Goal: Task Accomplishment & Management: Manage account settings

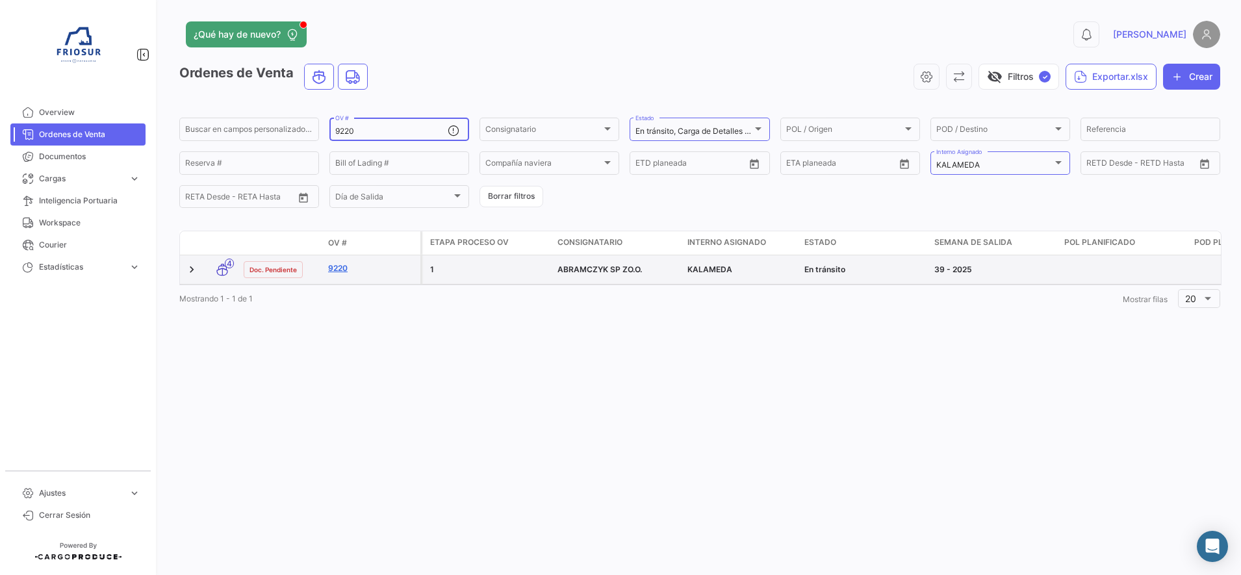
type input "9220"
click at [338, 270] on link "9220" at bounding box center [371, 268] width 87 height 12
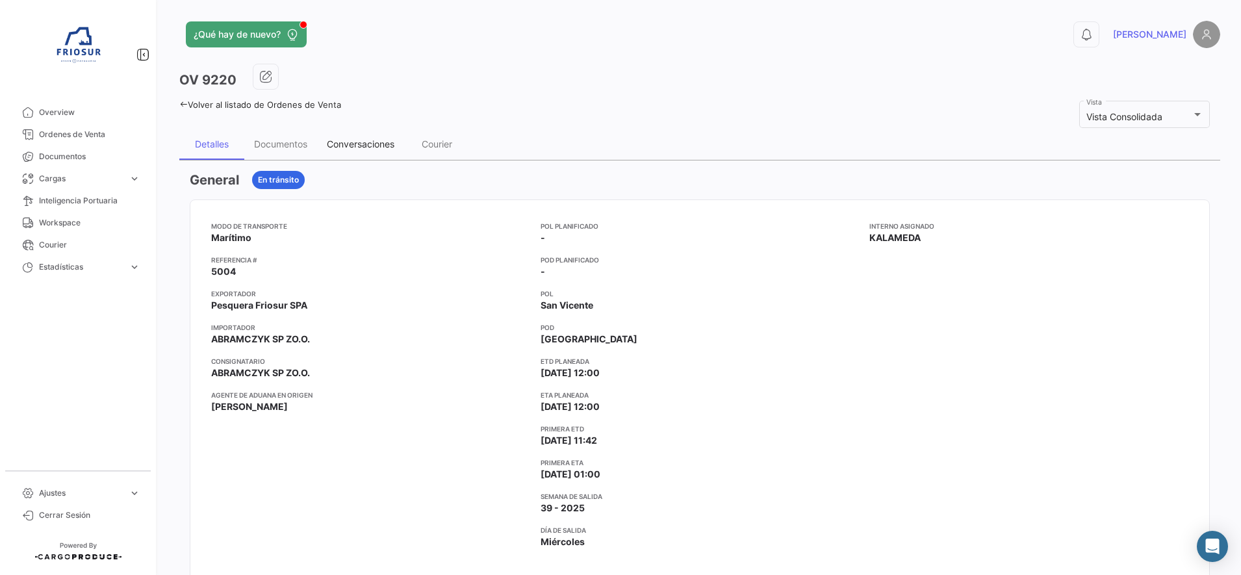
click at [379, 146] on div "Conversaciones" at bounding box center [361, 143] width 68 height 11
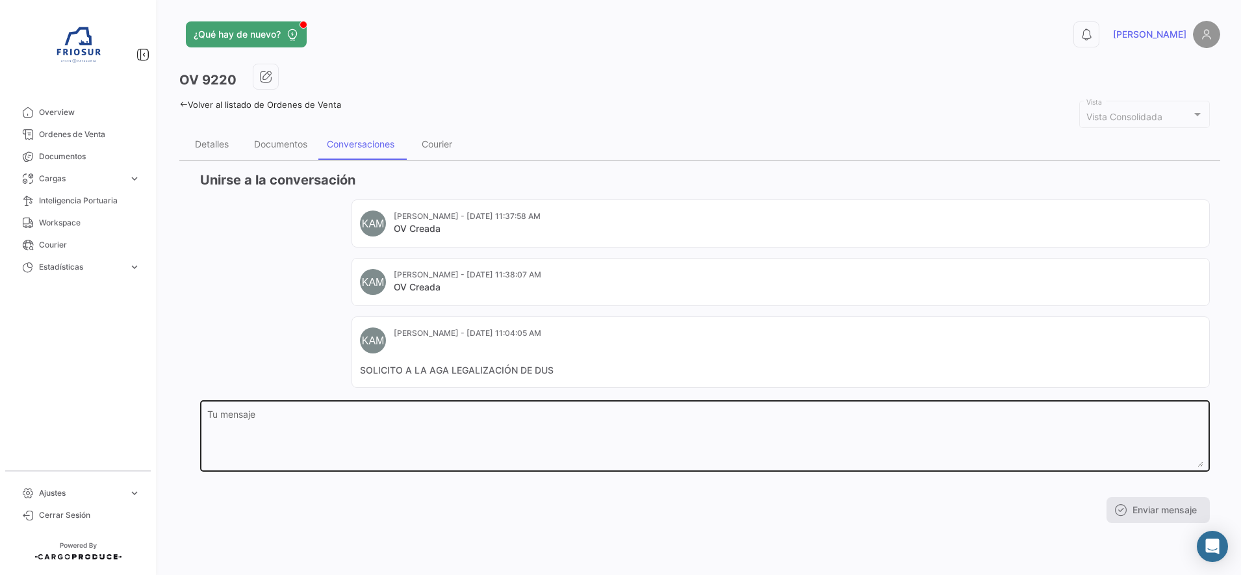
click at [379, 425] on textarea "Tu mensaje" at bounding box center [705, 438] width 996 height 57
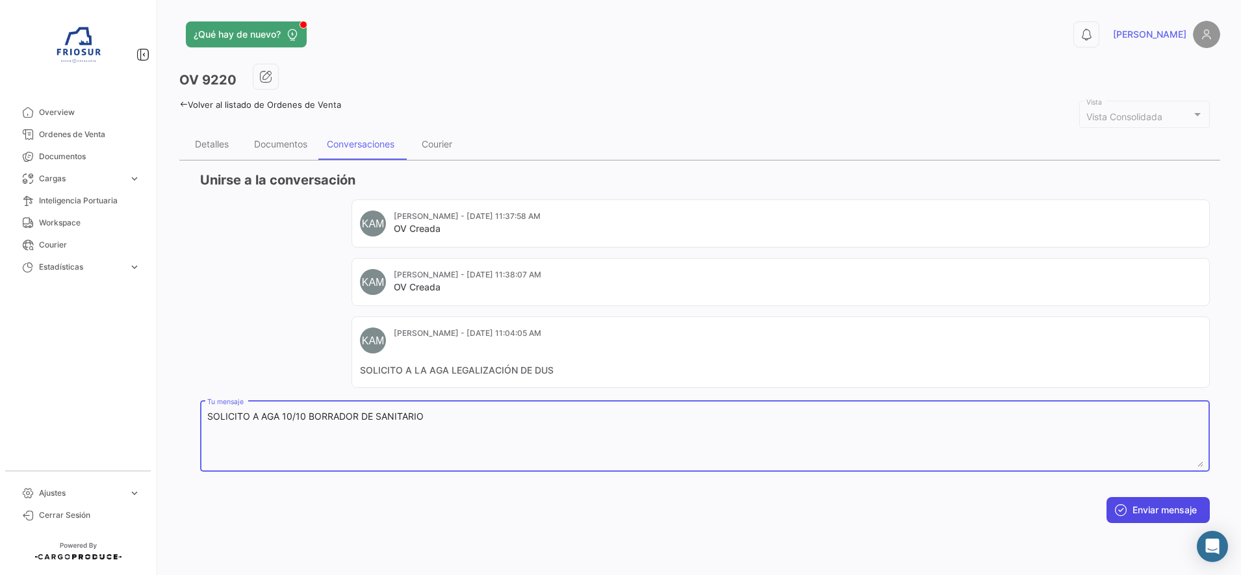
type textarea "SOLICITO A AGA 10/10 BORRADOR DE SANITARIO"
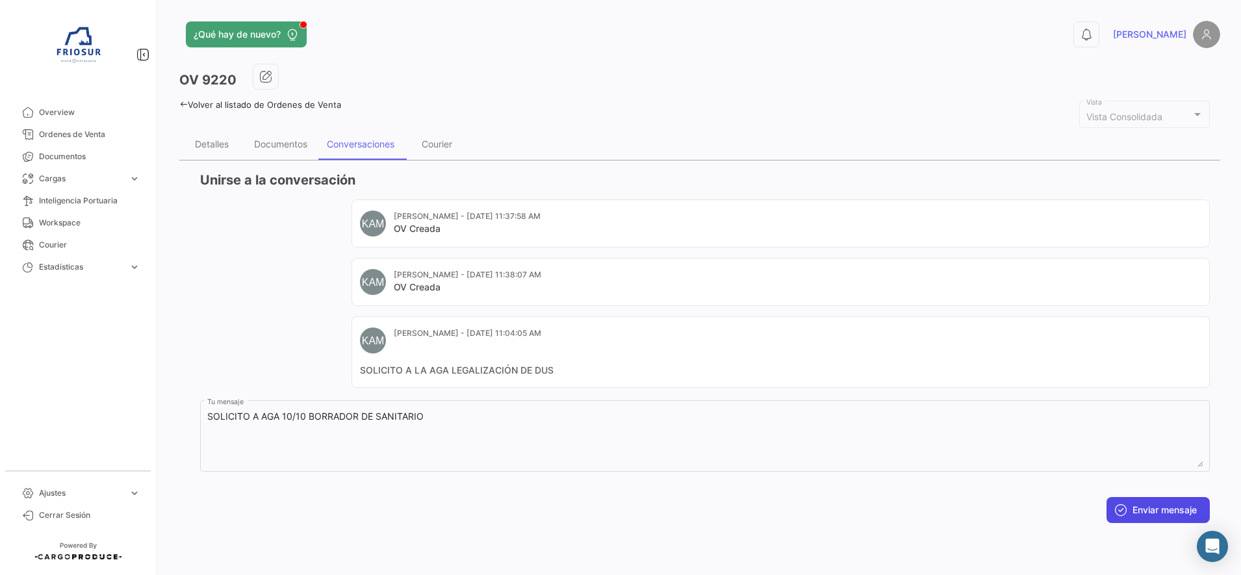
click at [1149, 507] on button "Enviar mensaje" at bounding box center [1157, 510] width 103 height 26
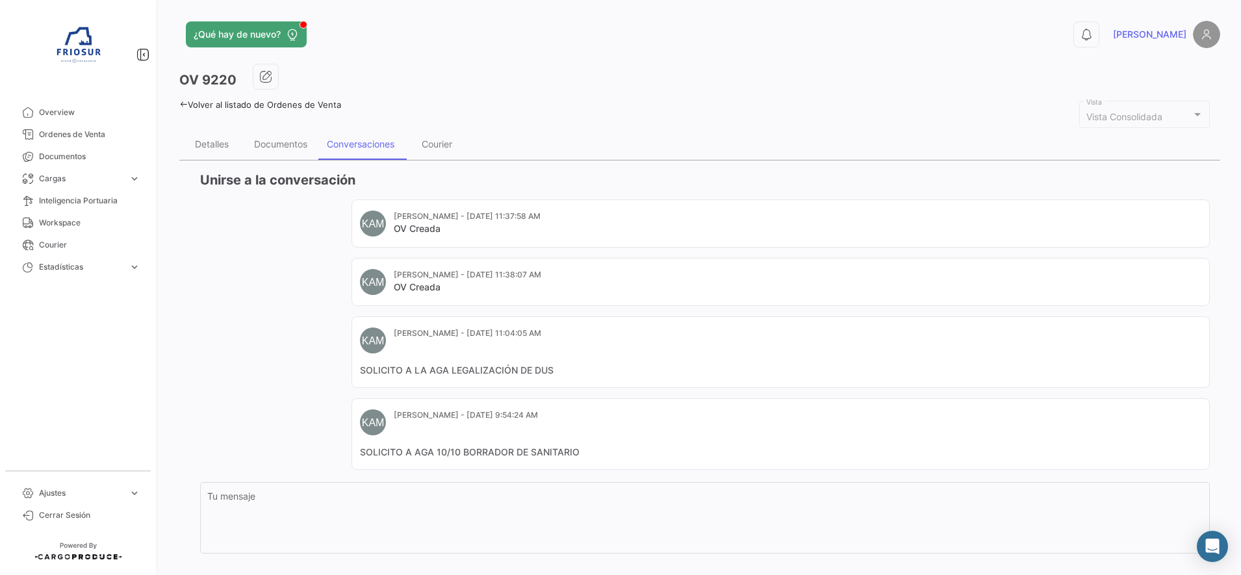
click at [186, 101] on icon at bounding box center [183, 104] width 8 height 8
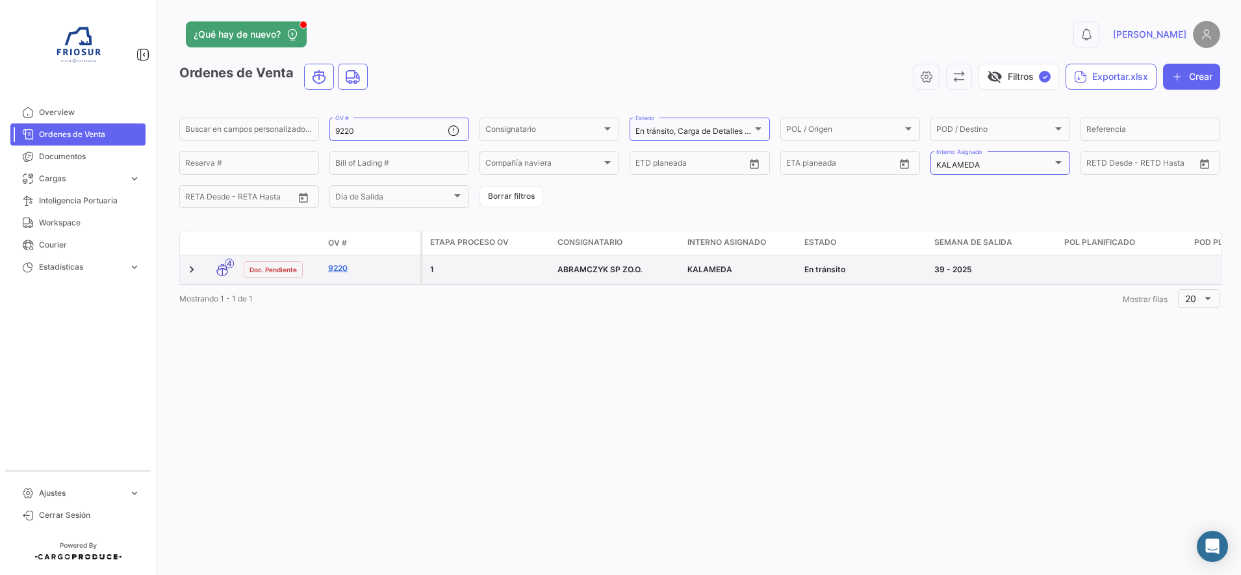
click at [334, 265] on link "9220" at bounding box center [371, 268] width 87 height 12
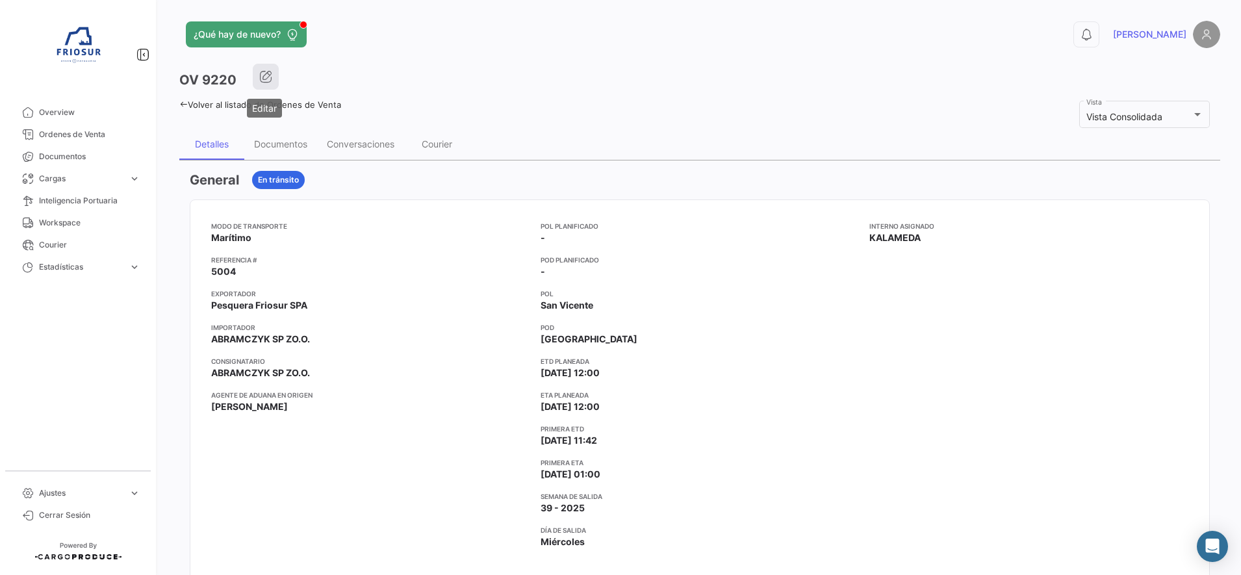
click at [268, 72] on icon "button" at bounding box center [265, 76] width 13 height 13
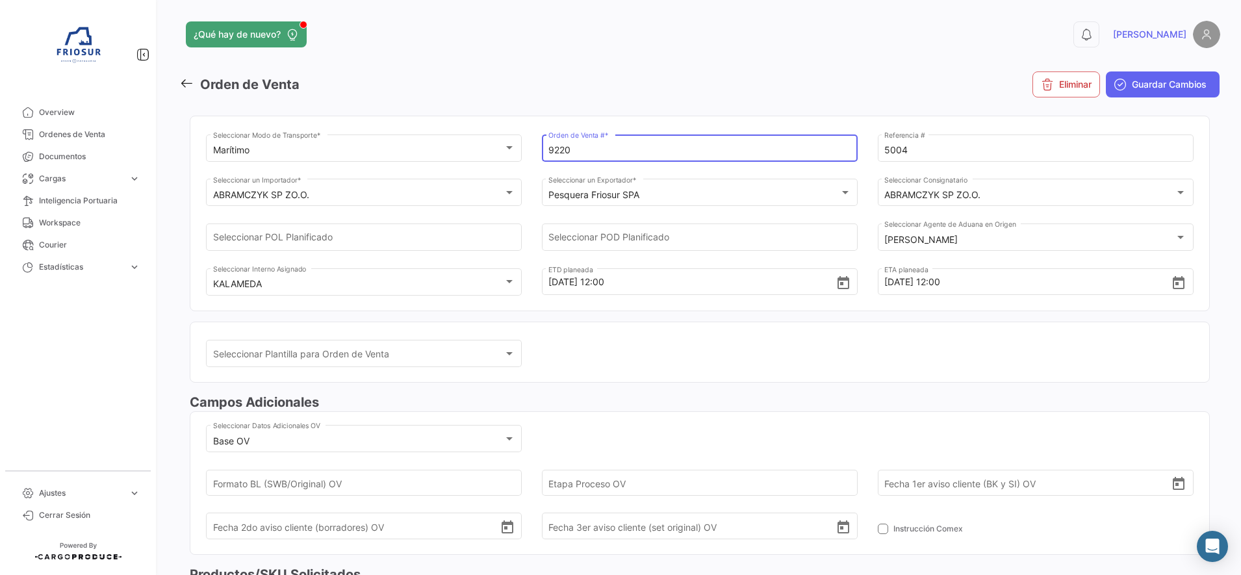
click at [670, 146] on input "9220" at bounding box center [699, 150] width 302 height 11
type input "9220"
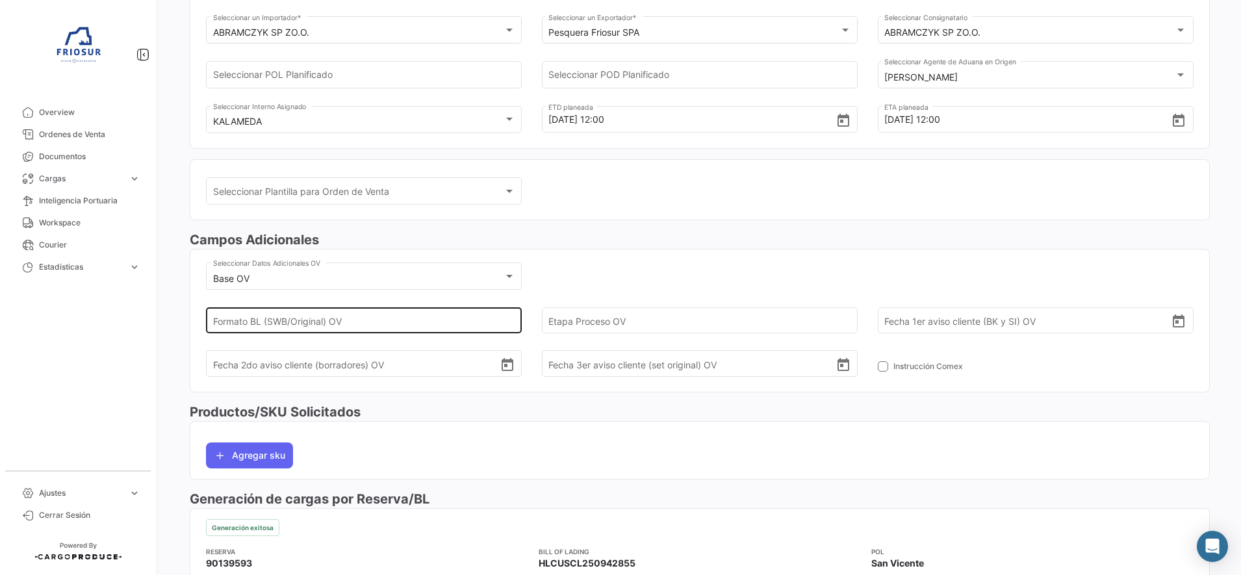
click at [469, 310] on input "Formato BL (SWB/Original) OV" at bounding box center [356, 319] width 287 height 45
type input "ORIGINAL"
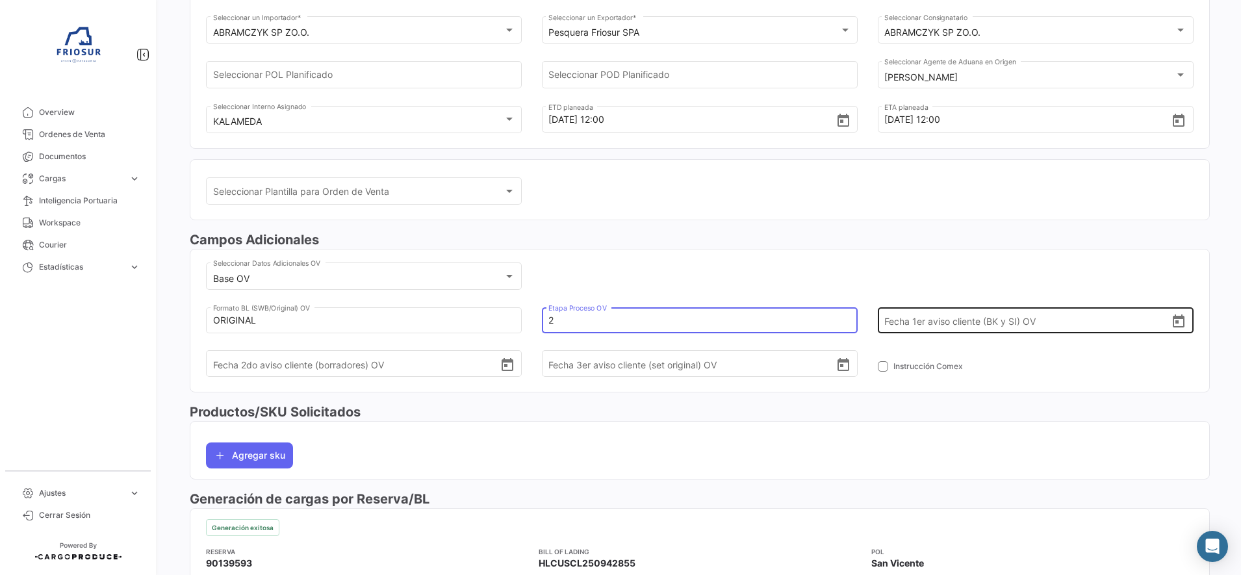
type input "2"
click at [1170, 320] on icon "Open calendar" at bounding box center [1178, 322] width 16 height 16
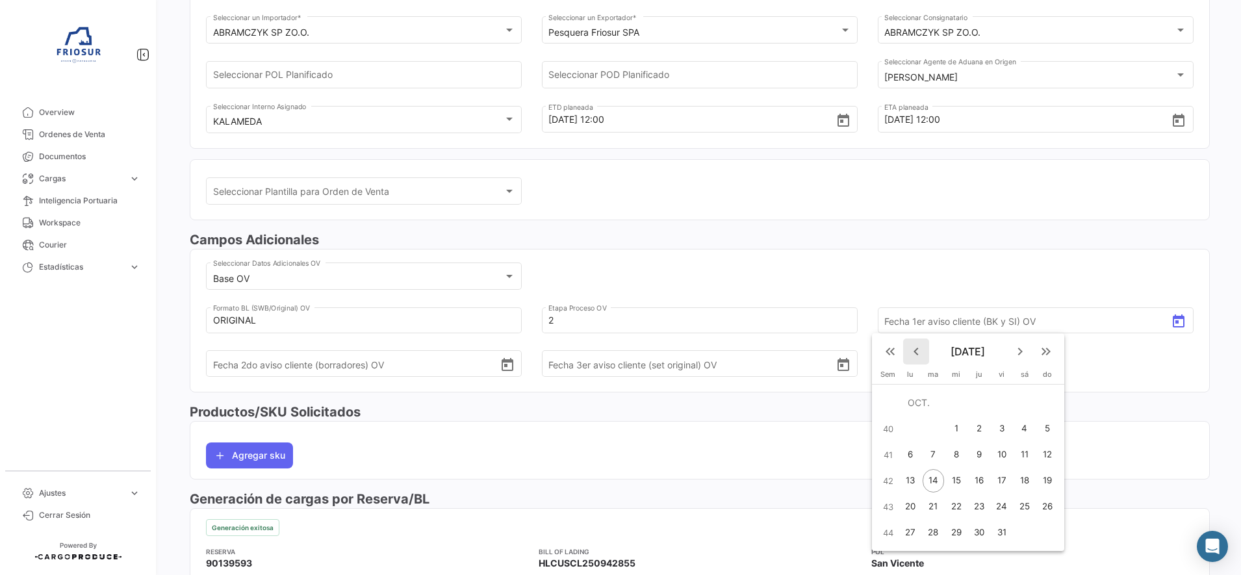
click at [915, 355] on mat-icon "keyboard_arrow_left" at bounding box center [916, 352] width 16 height 16
click at [965, 483] on div "17" at bounding box center [956, 480] width 21 height 23
type input "[DATE]"
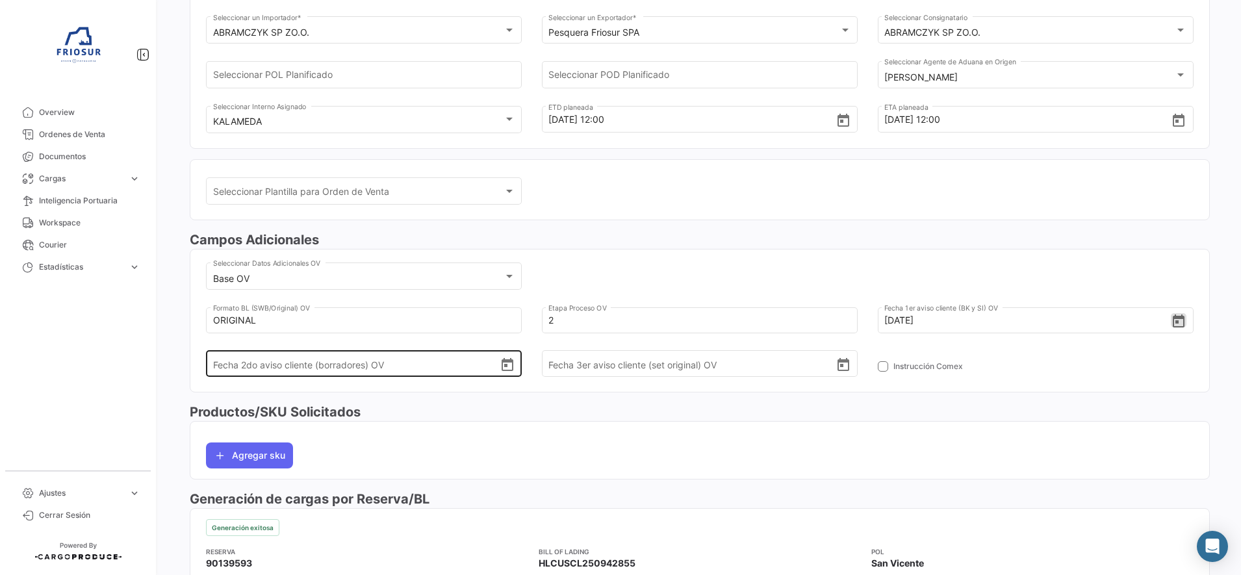
click at [503, 369] on icon "Open calendar" at bounding box center [507, 365] width 16 height 16
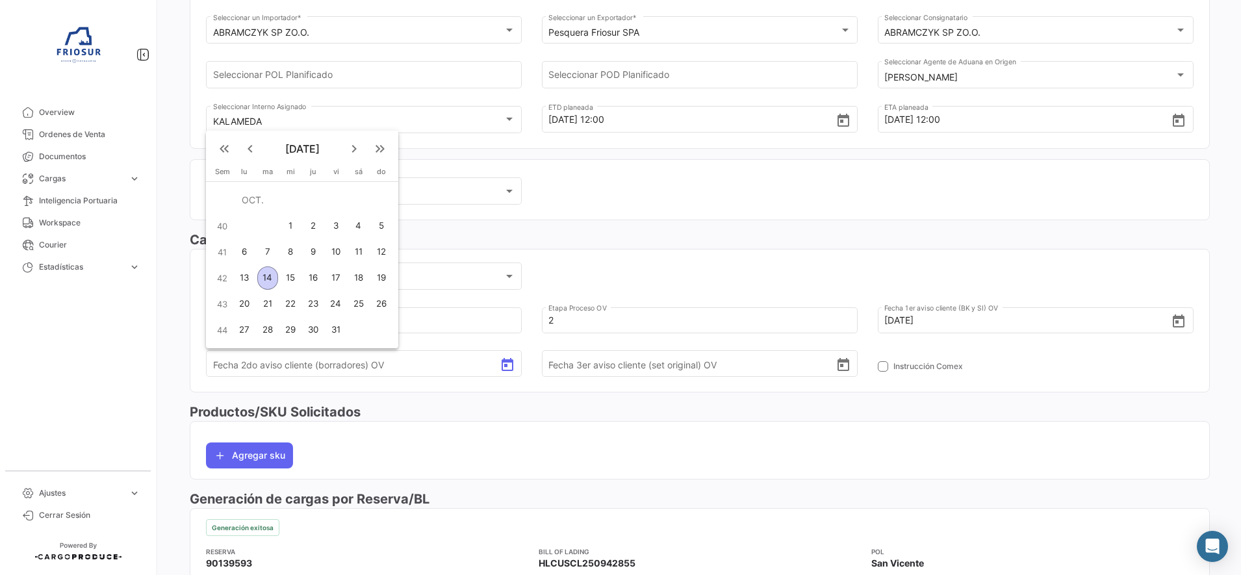
click at [266, 277] on div "14" at bounding box center [267, 277] width 21 height 23
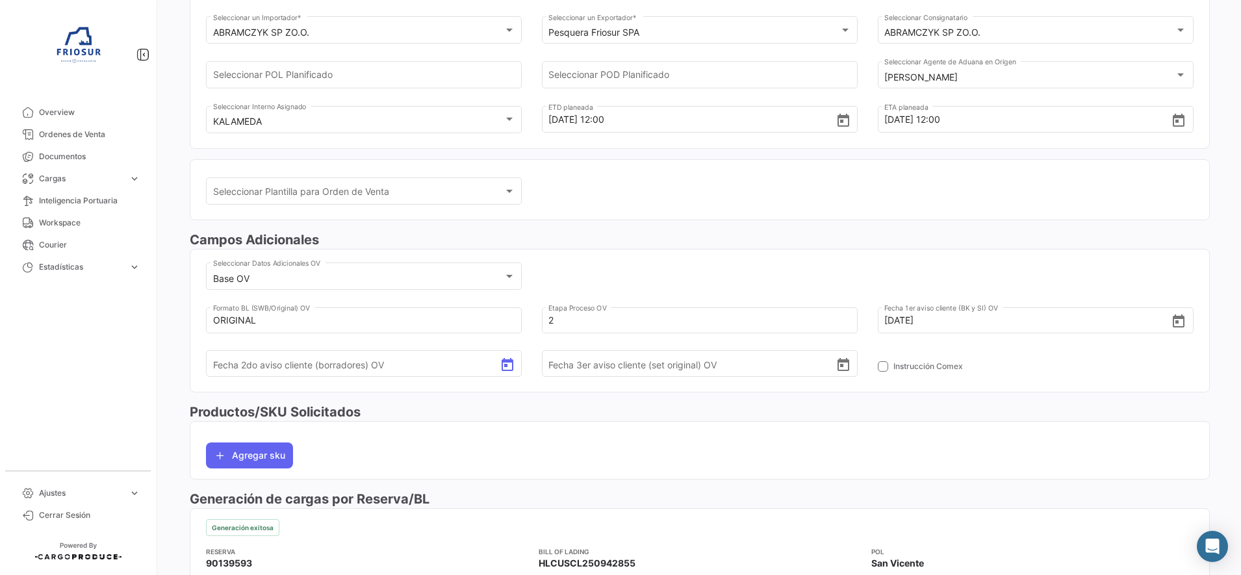
type input "[DATE]"
click at [621, 407] on h3 "Productos/SKU Solicitados" at bounding box center [700, 412] width 1020 height 18
click at [878, 363] on span at bounding box center [883, 366] width 10 height 10
click at [882, 372] on input "Instrucción Comex" at bounding box center [882, 372] width 1 height 1
checkbox input "true"
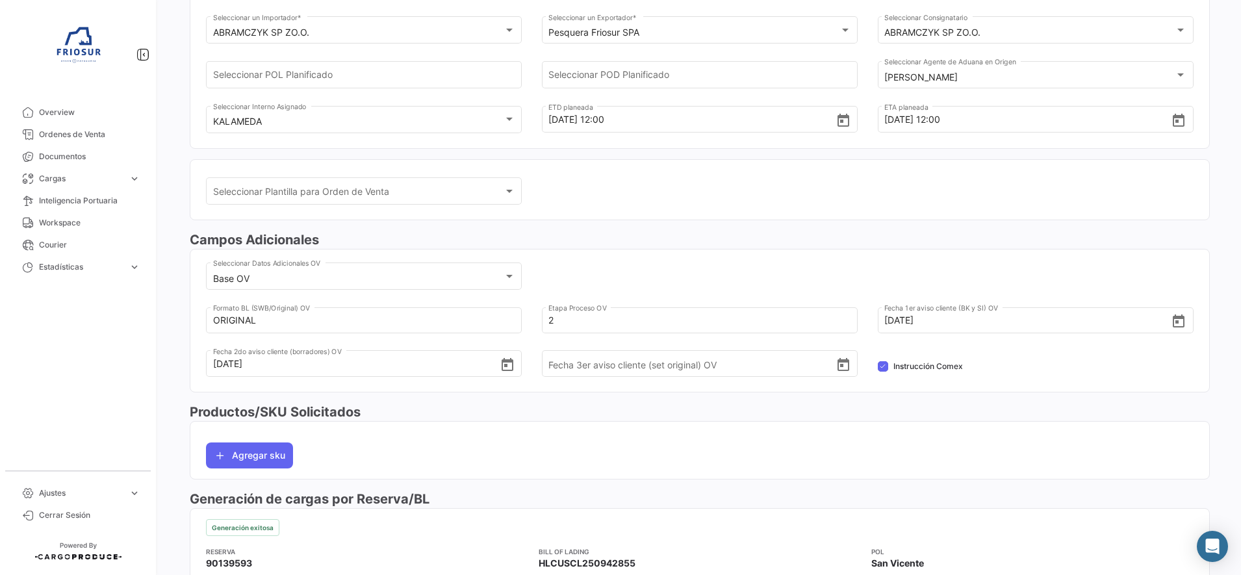
click at [604, 424] on mat-card "Agregar sku" at bounding box center [700, 450] width 1020 height 58
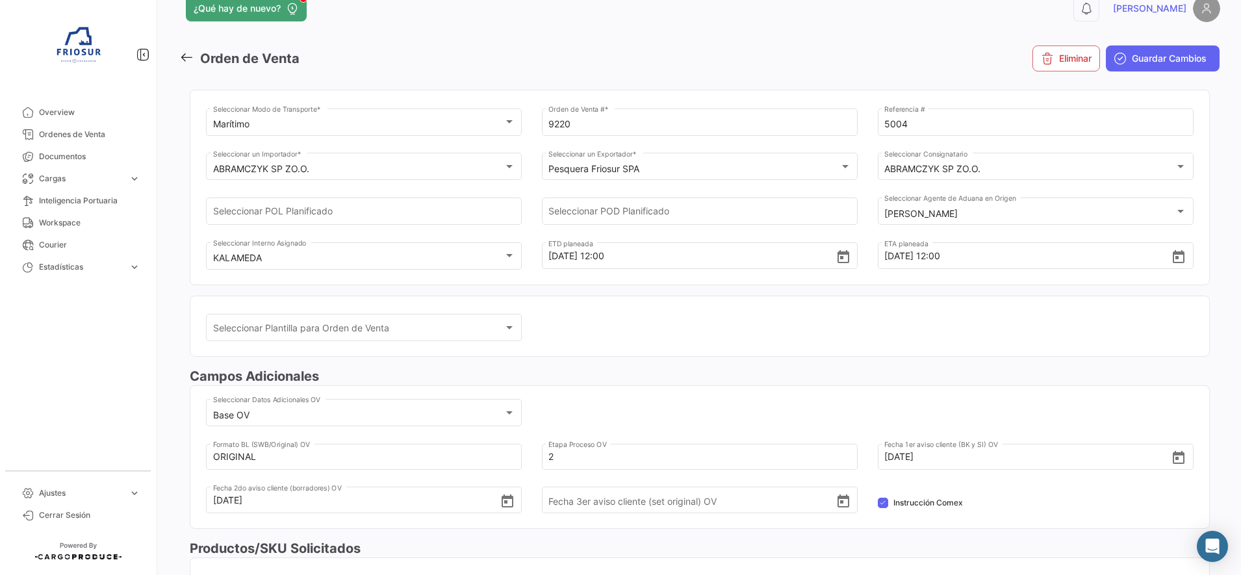
scroll to position [0, 0]
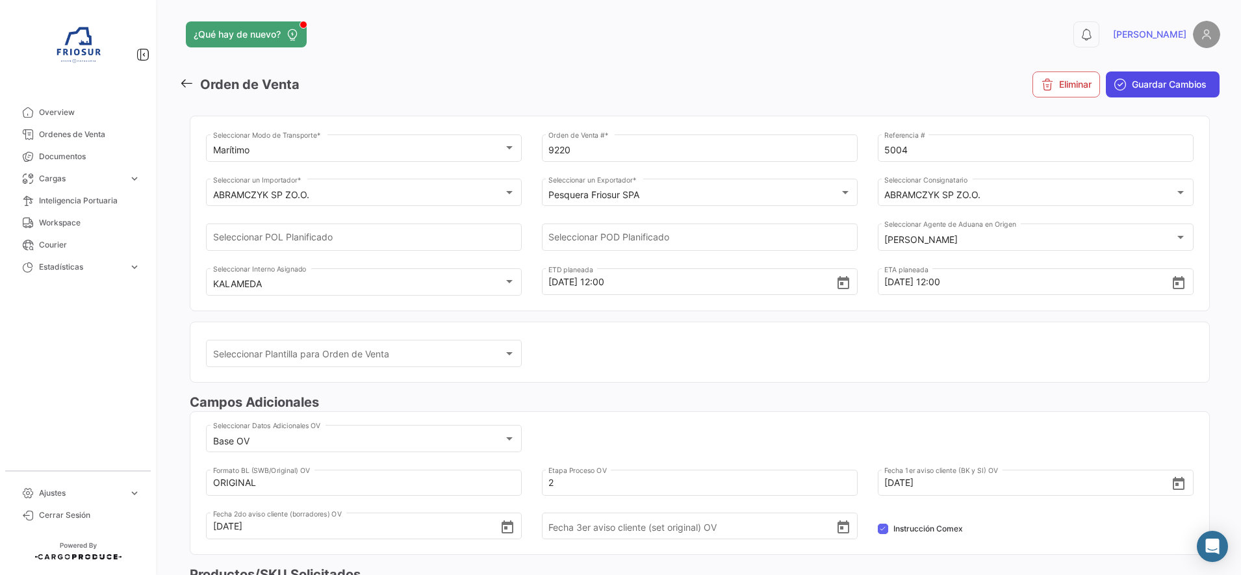
click at [1159, 85] on span "Guardar Cambios" at bounding box center [1168, 84] width 75 height 13
